Goal: Task Accomplishment & Management: Use online tool/utility

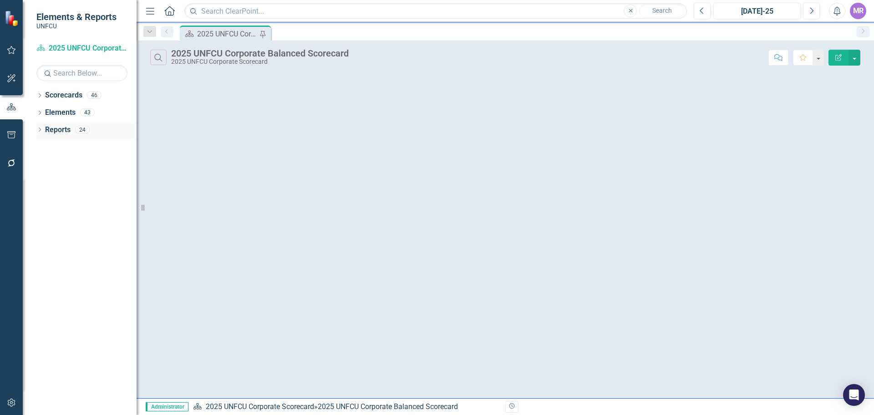
click at [40, 129] on icon "Dropdown" at bounding box center [39, 130] width 6 height 5
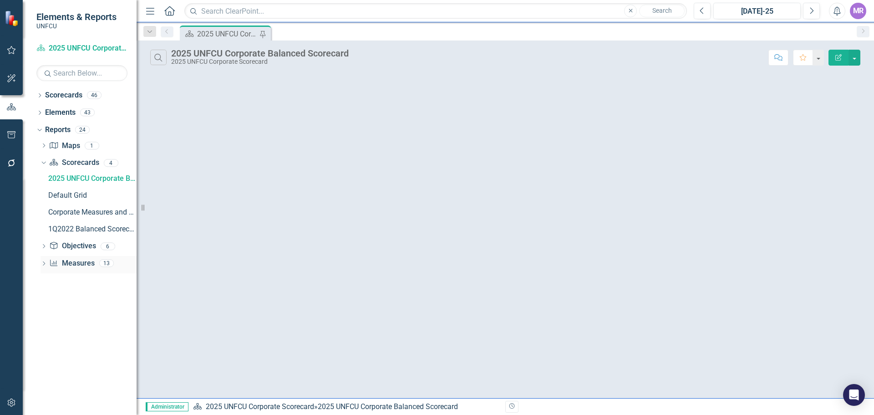
click at [63, 261] on link "Measure Measures" at bounding box center [71, 263] width 45 height 10
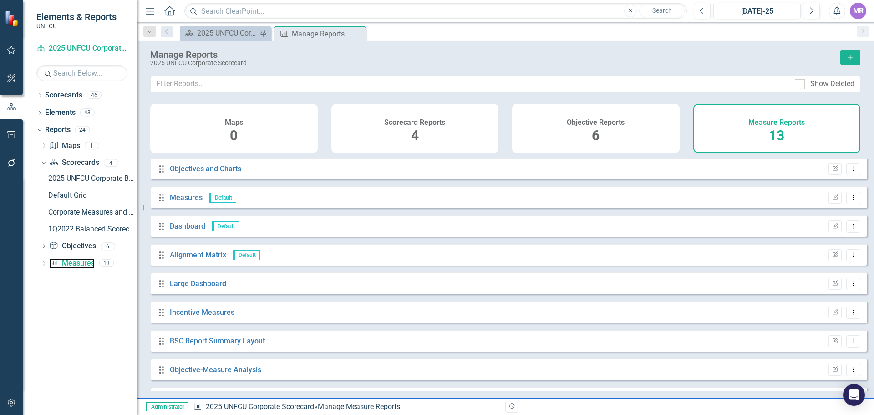
scroll to position [139, 0]
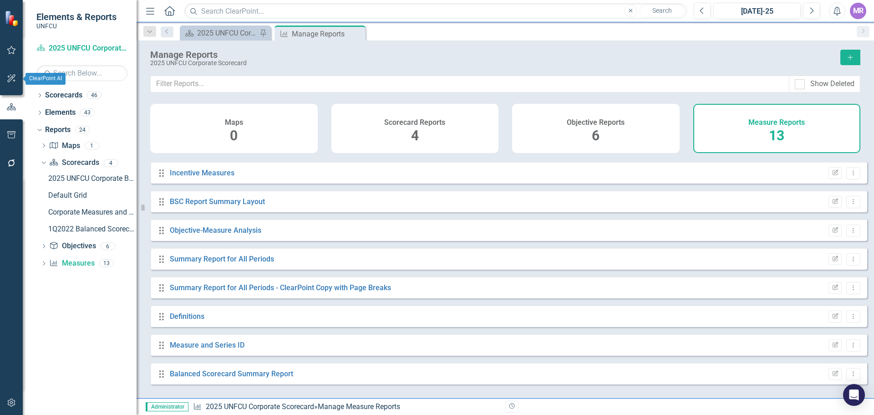
click at [10, 76] on icon "button" at bounding box center [12, 78] width 10 height 7
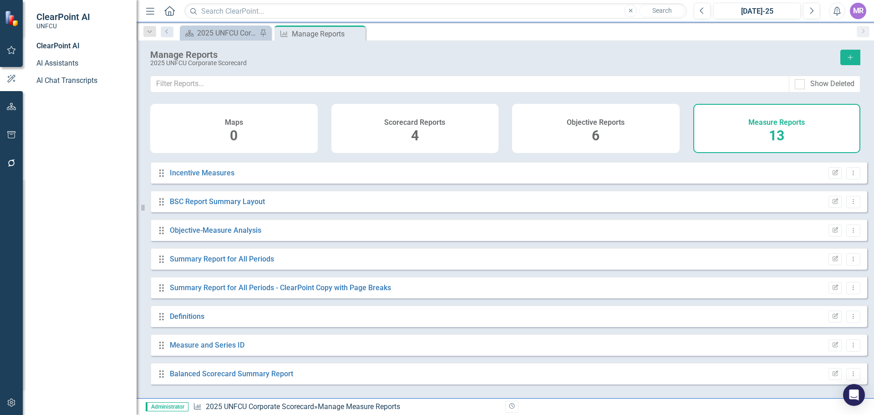
click at [14, 132] on icon "button" at bounding box center [12, 134] width 10 height 7
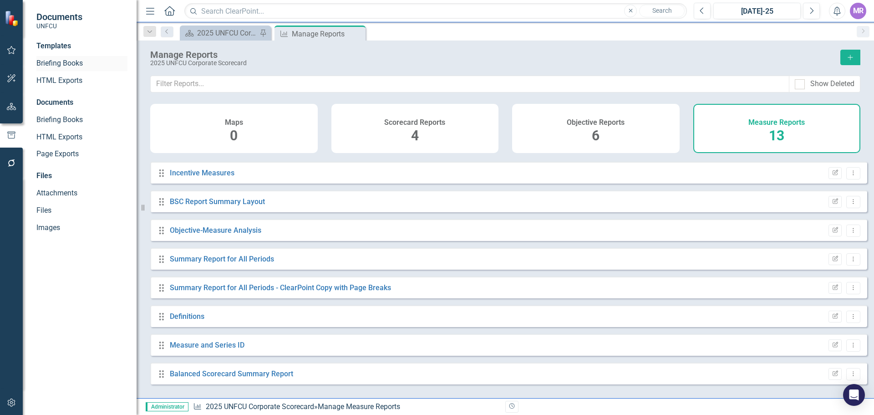
click at [87, 59] on link "Briefing Books" at bounding box center [81, 63] width 91 height 10
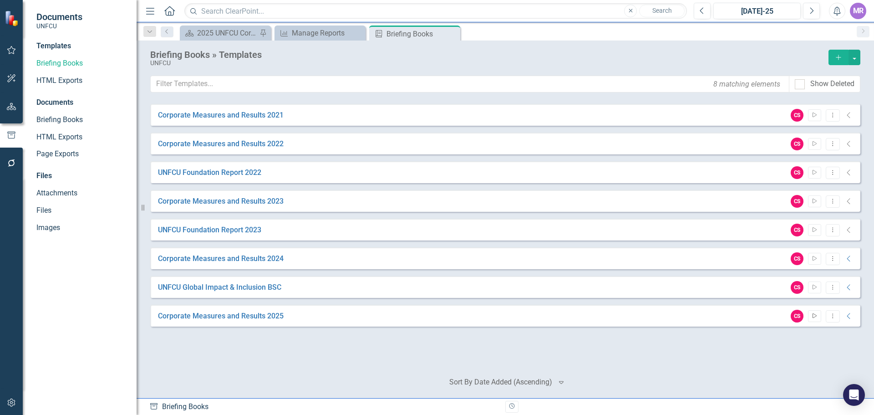
click at [819, 319] on button "Start" at bounding box center [814, 316] width 13 height 12
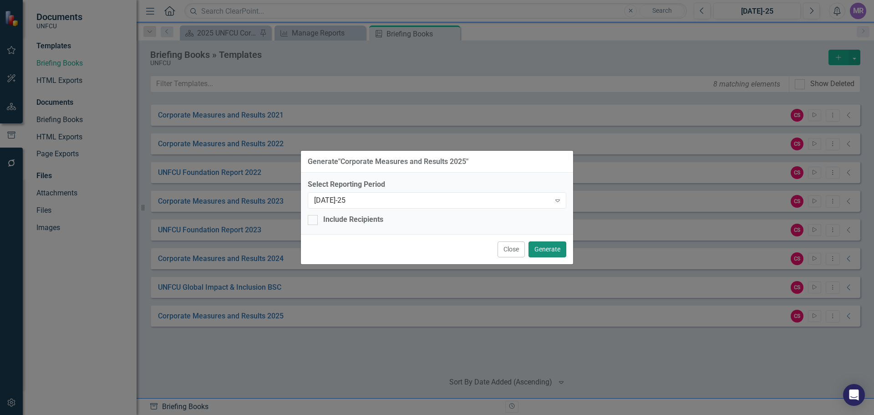
click at [553, 249] on button "Generate" at bounding box center [548, 249] width 38 height 16
